Goal: Complete application form

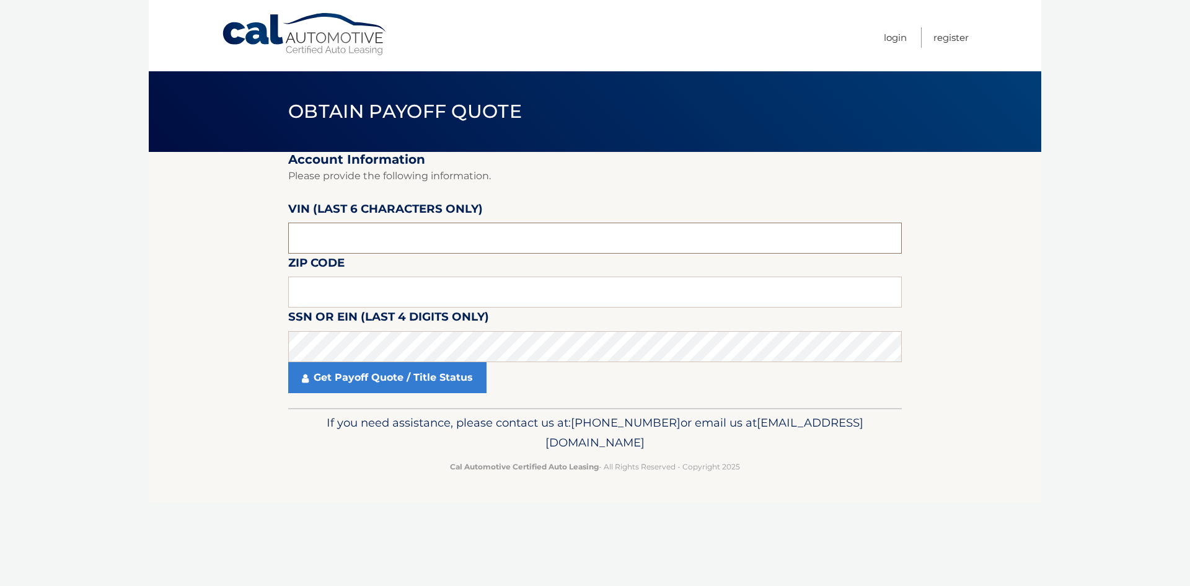
click at [313, 244] on input "text" at bounding box center [594, 237] width 613 height 31
type input "561073"
click at [312, 288] on input "text" at bounding box center [594, 291] width 613 height 31
click at [309, 289] on input "text" at bounding box center [594, 291] width 613 height 31
type input "33486"
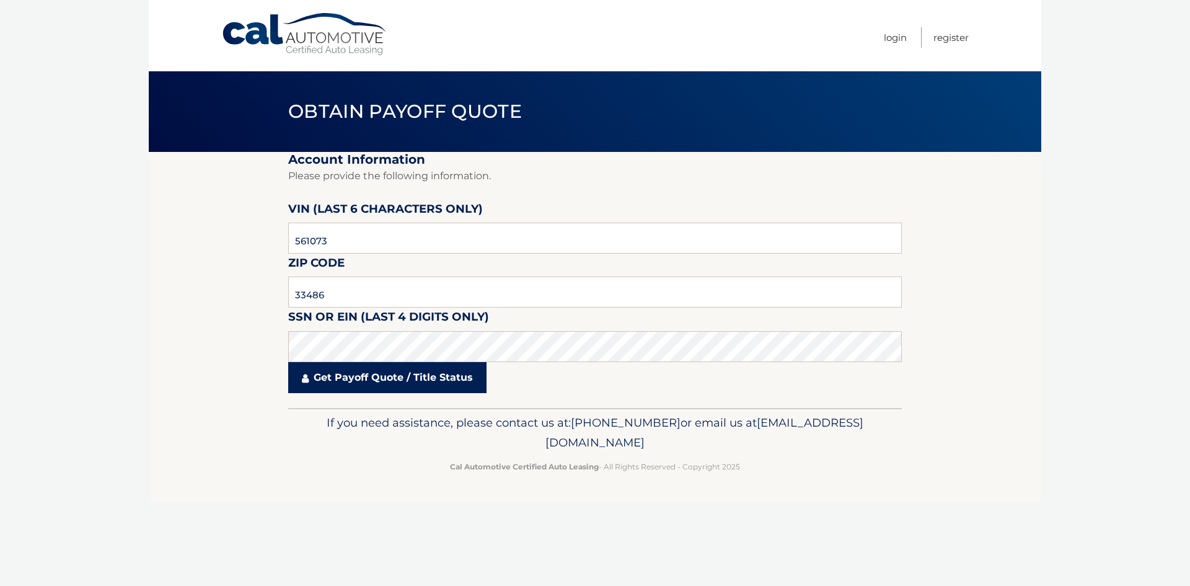
click at [330, 379] on link "Get Payoff Quote / Title Status" at bounding box center [387, 377] width 198 height 31
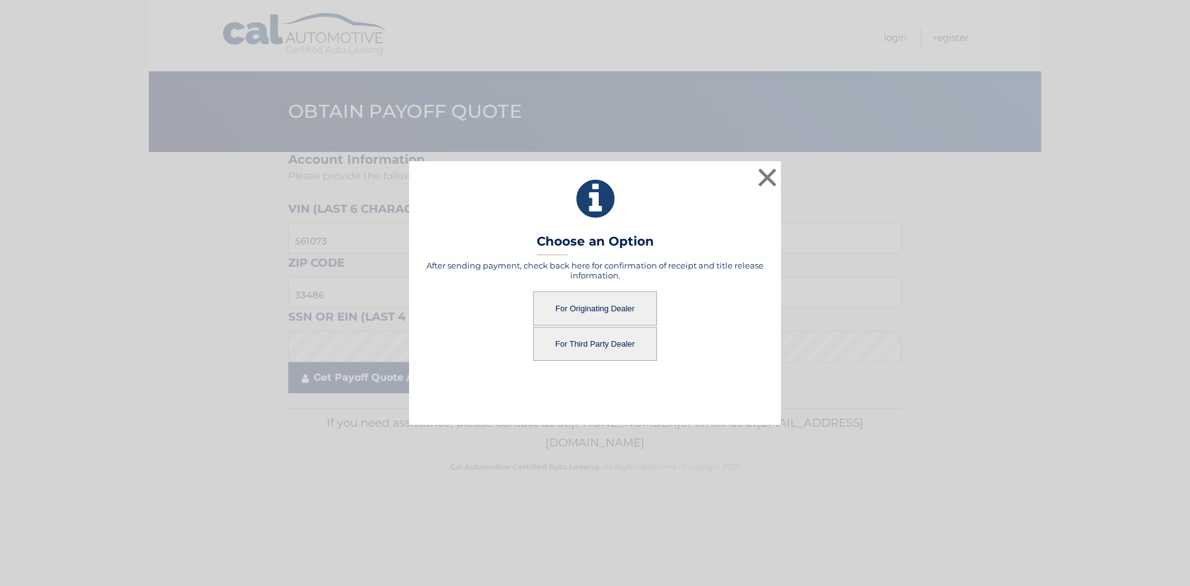
click at [360, 379] on div "× Choose an Option After sending payment, check back here for confirmation of r…" at bounding box center [595, 292] width 1180 height 263
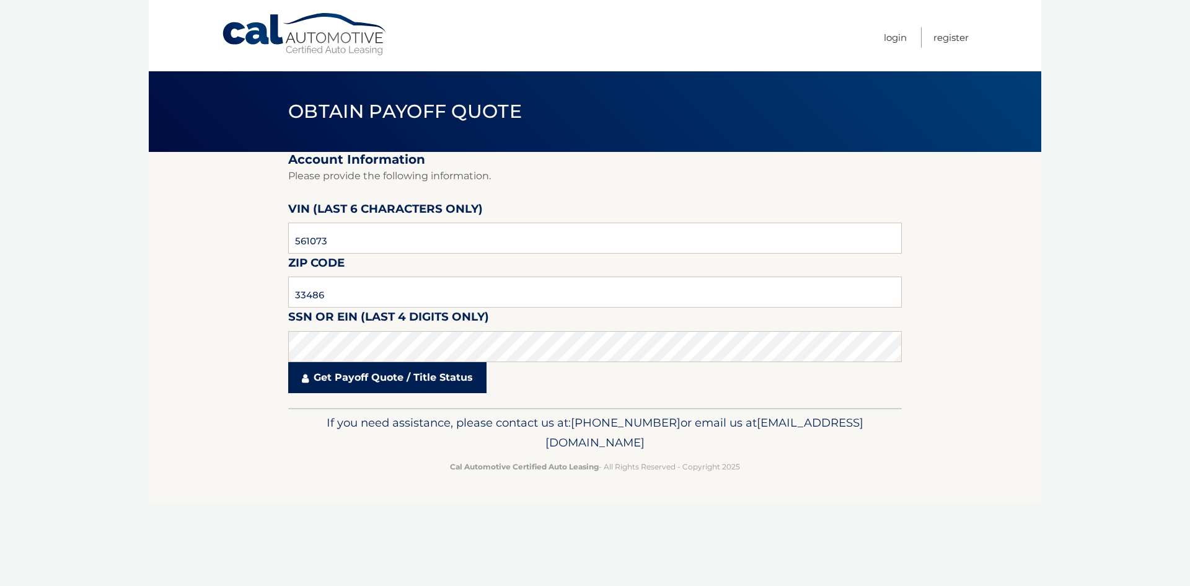
click at [362, 379] on link "Get Payoff Quote / Title Status" at bounding box center [387, 377] width 198 height 31
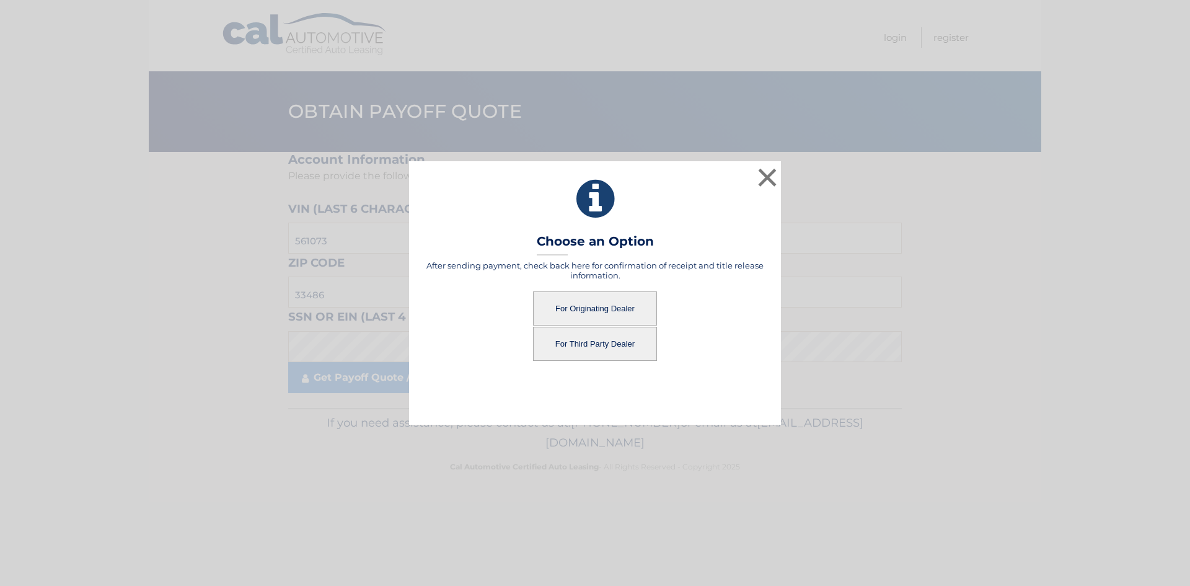
click at [573, 308] on button "For Originating Dealer" at bounding box center [595, 308] width 124 height 34
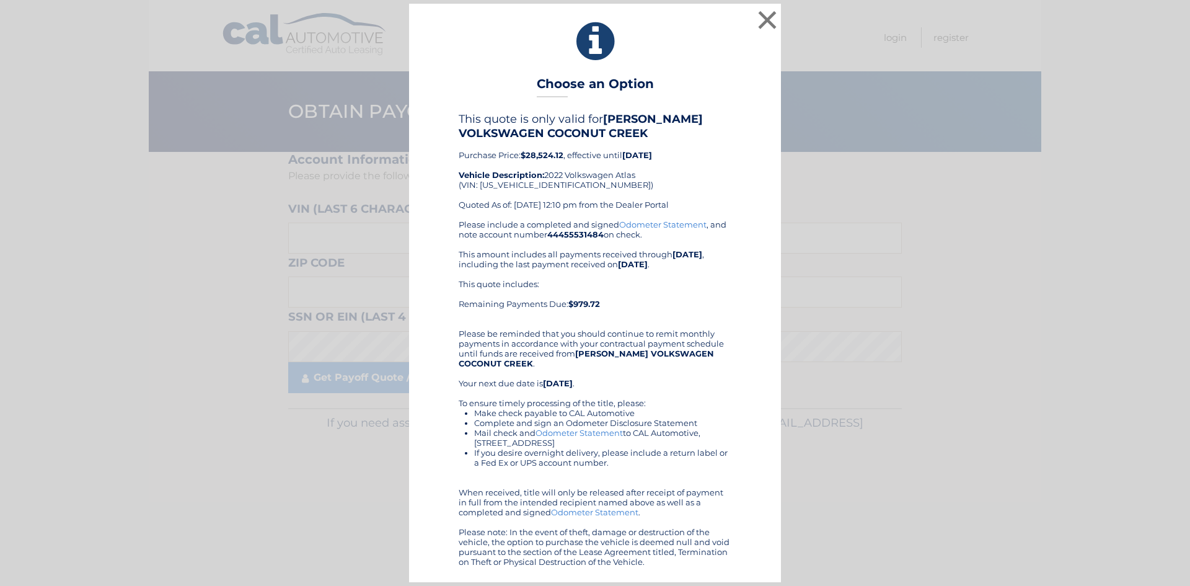
click at [580, 431] on link "Odometer Statement" at bounding box center [578, 433] width 87 height 10
